Goal: Information Seeking & Learning: Learn about a topic

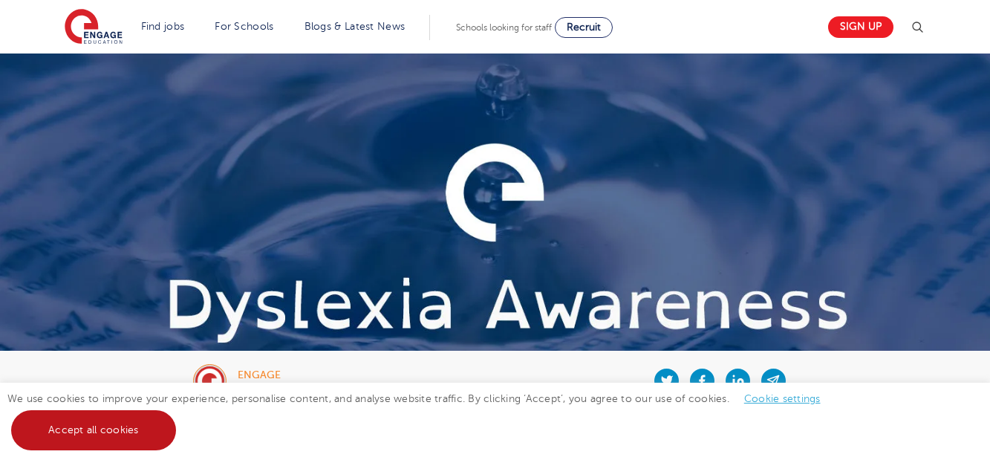
click at [146, 440] on link "Accept all cookies" at bounding box center [93, 430] width 165 height 40
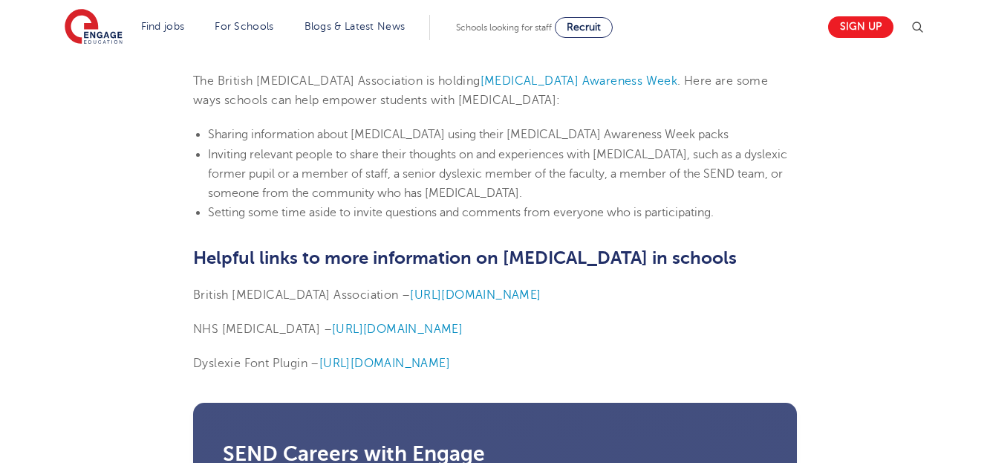
scroll to position [3628, 0]
click at [413, 353] on p "Dyslexie Font Plugin – [URL][DOMAIN_NAME]" at bounding box center [495, 362] width 604 height 19
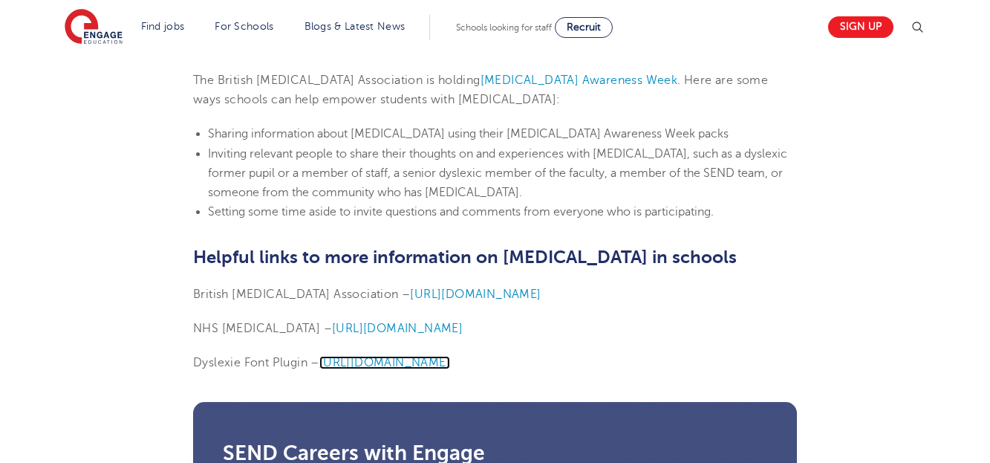
click at [412, 356] on span "[URL][DOMAIN_NAME]" at bounding box center [384, 362] width 131 height 13
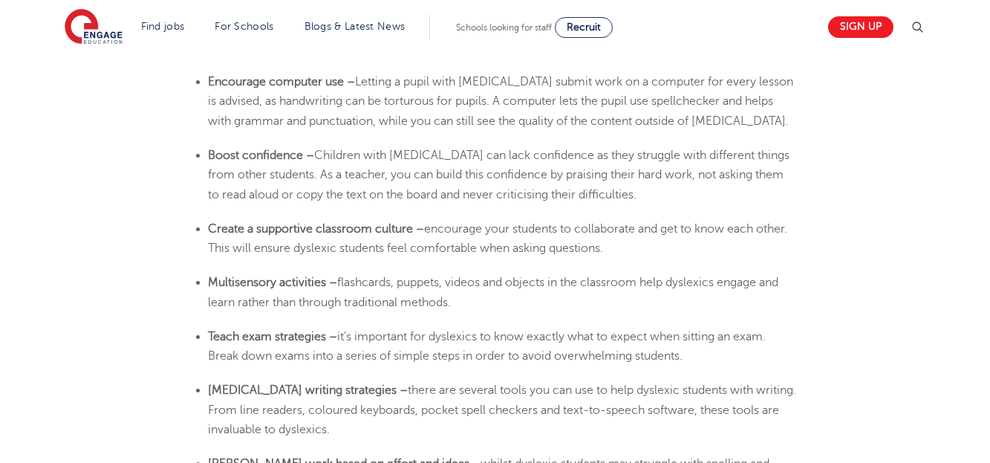
scroll to position [2736, 0]
